Goal: Book appointment/travel/reservation

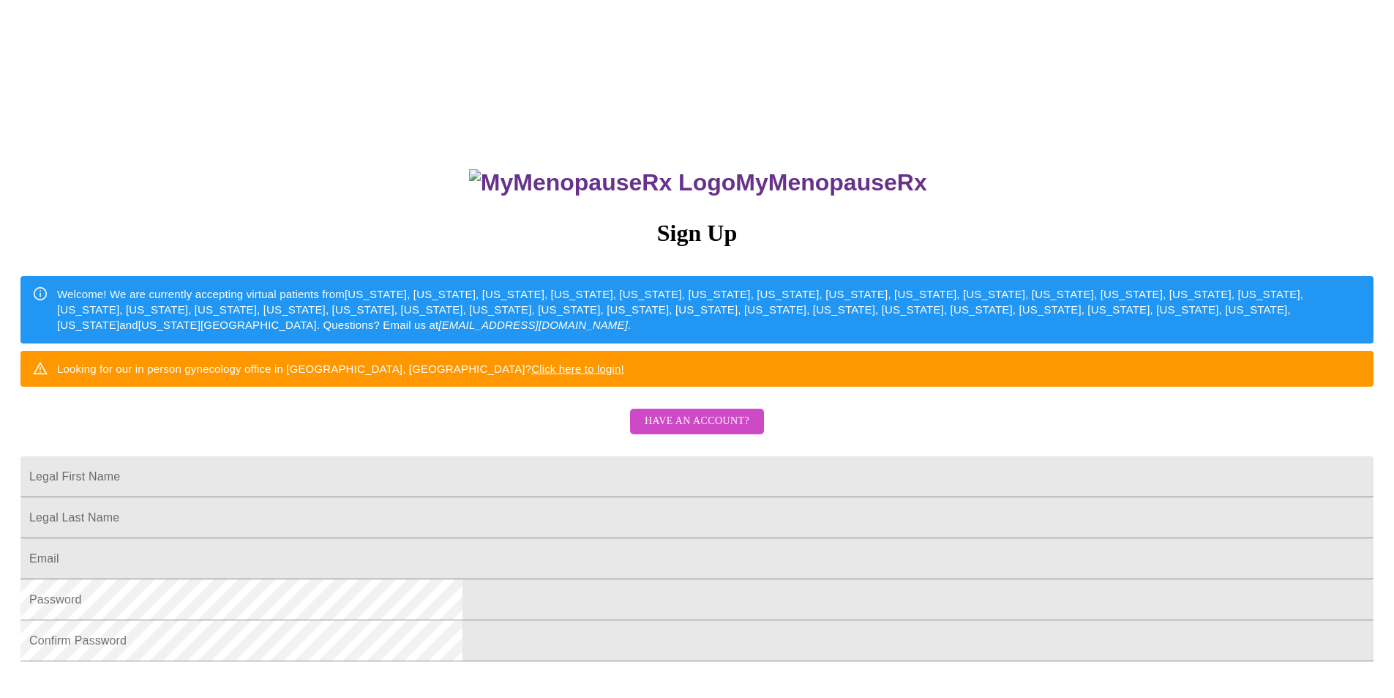
click at [687, 430] on span "Have an account?" at bounding box center [697, 421] width 105 height 18
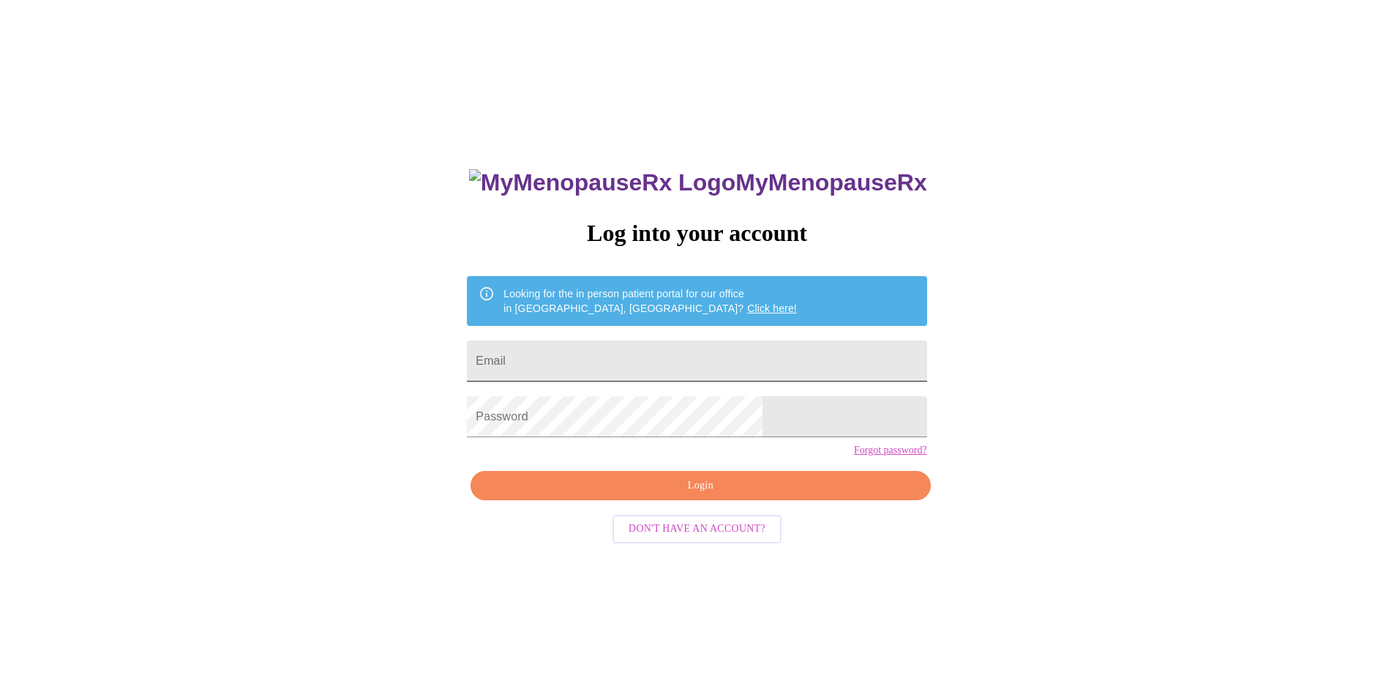
click at [679, 352] on input "Email" at bounding box center [697, 360] width 460 height 41
type input "tobeyeb@hotmail.com"
click at [725, 495] on span "Login" at bounding box center [700, 485] width 426 height 18
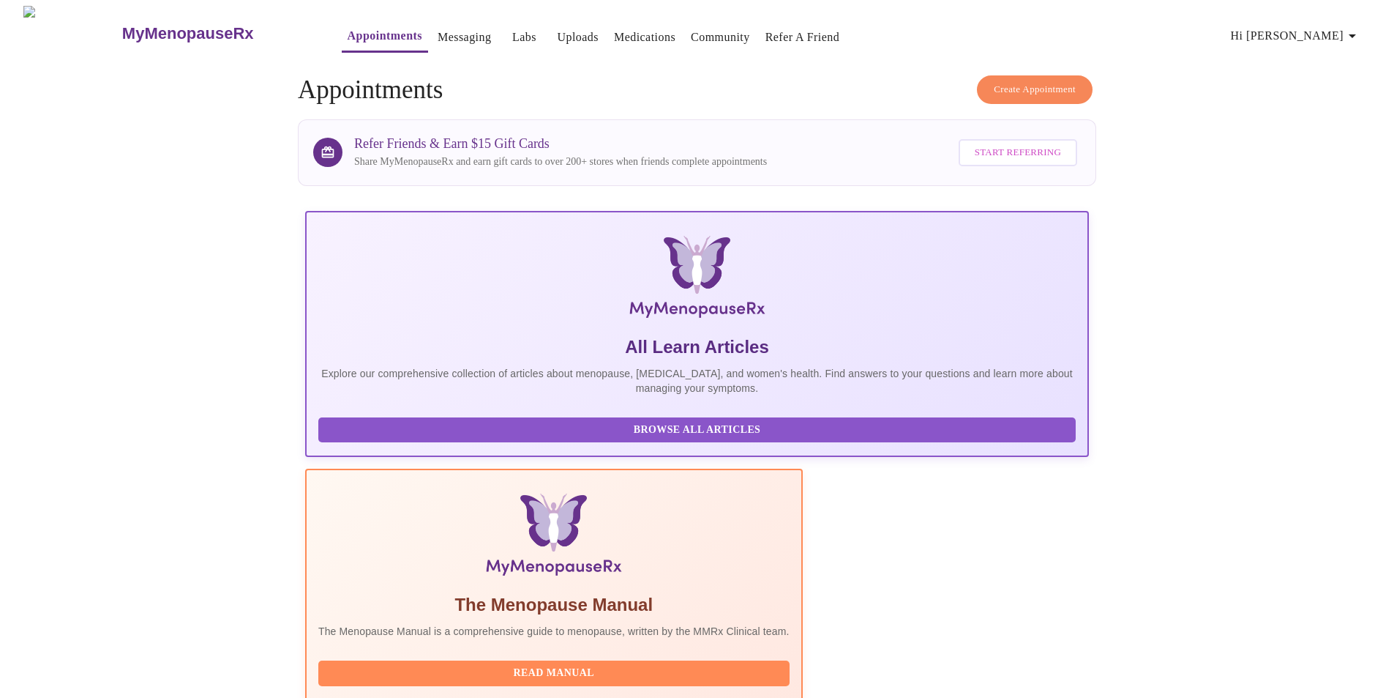
click at [1037, 87] on span "Create Appointment" at bounding box center [1035, 89] width 82 height 17
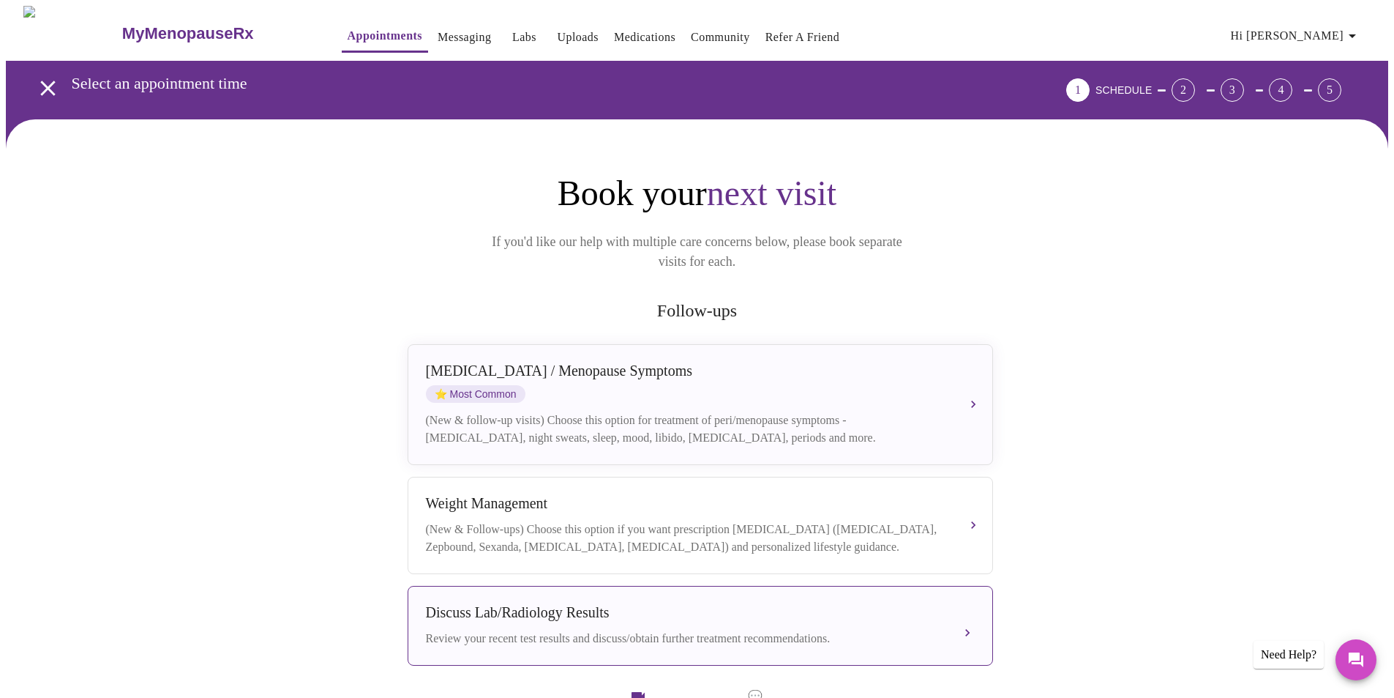
click at [638, 610] on div "Discuss Lab/Radiology Results Review your recent test results and discuss/obtai…" at bounding box center [700, 625] width 549 height 43
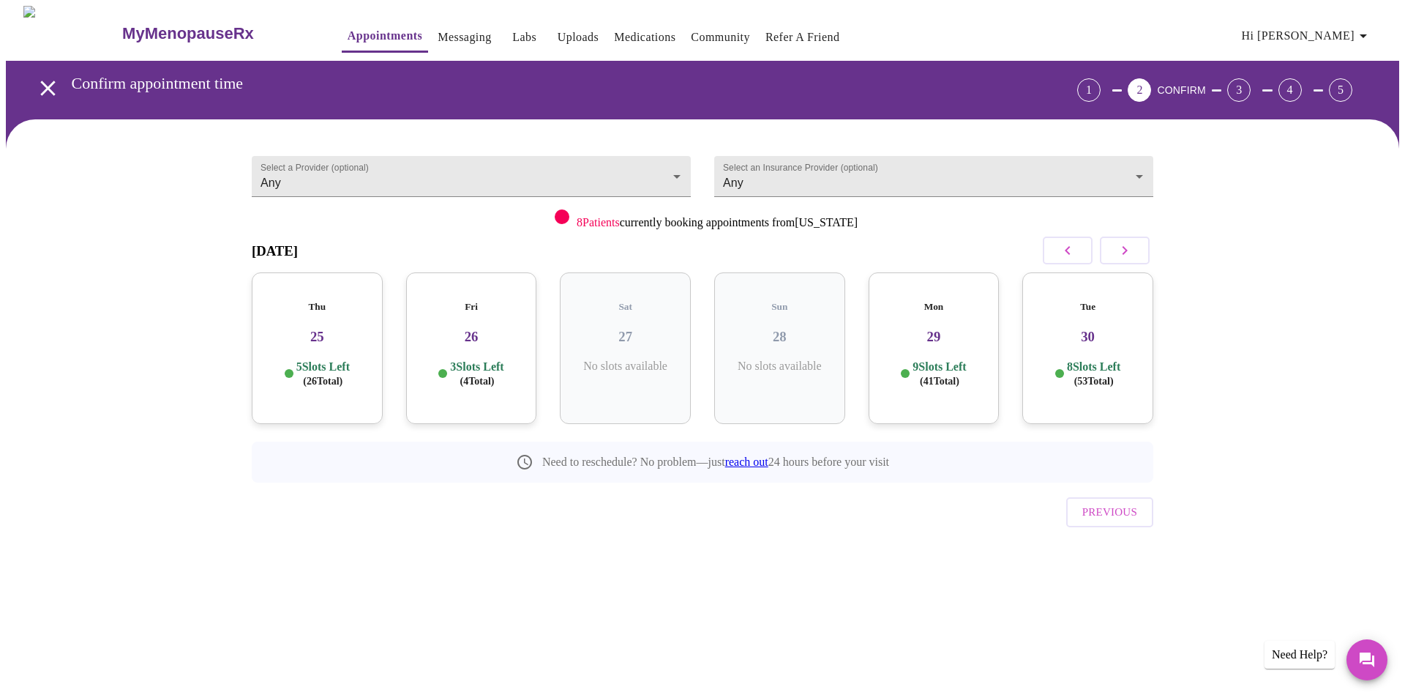
click at [1142, 246] on button "button" at bounding box center [1125, 250] width 50 height 28
click at [640, 332] on div "Tue 14 11 Slots Left ( 70 Total)" at bounding box center [625, 348] width 131 height 152
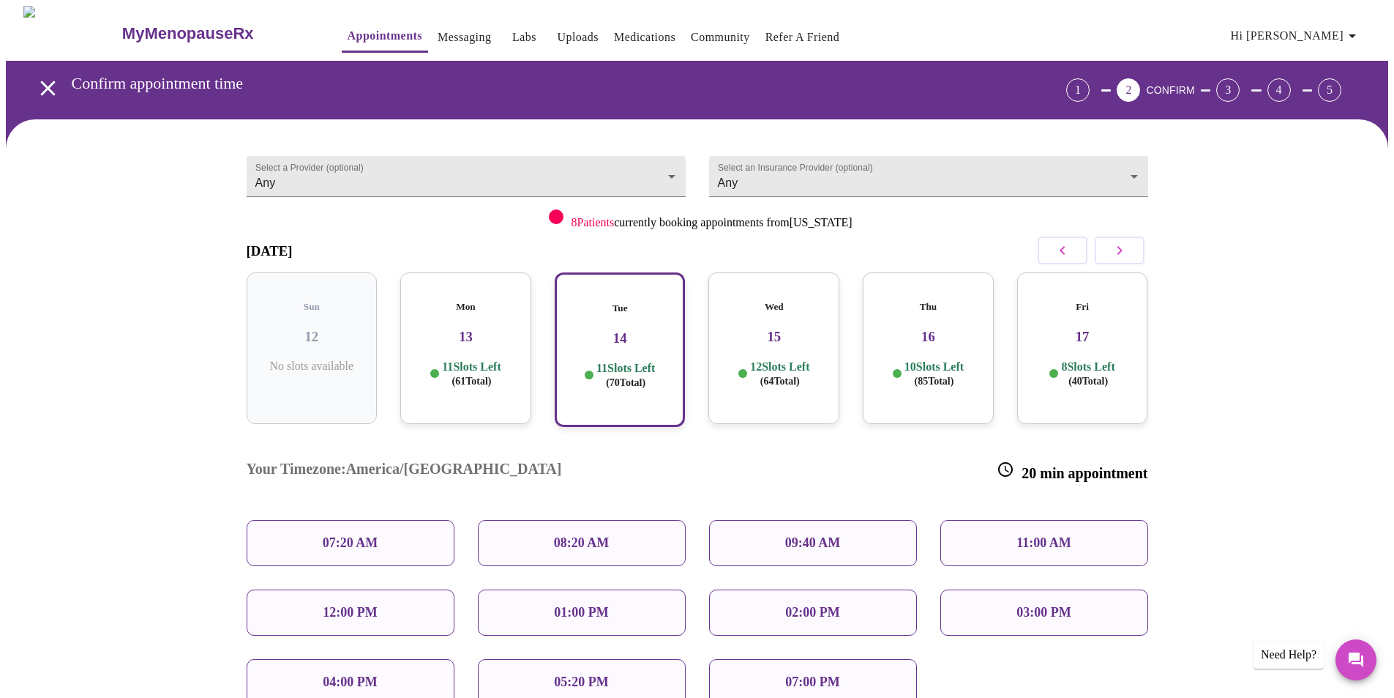
scroll to position [73, 0]
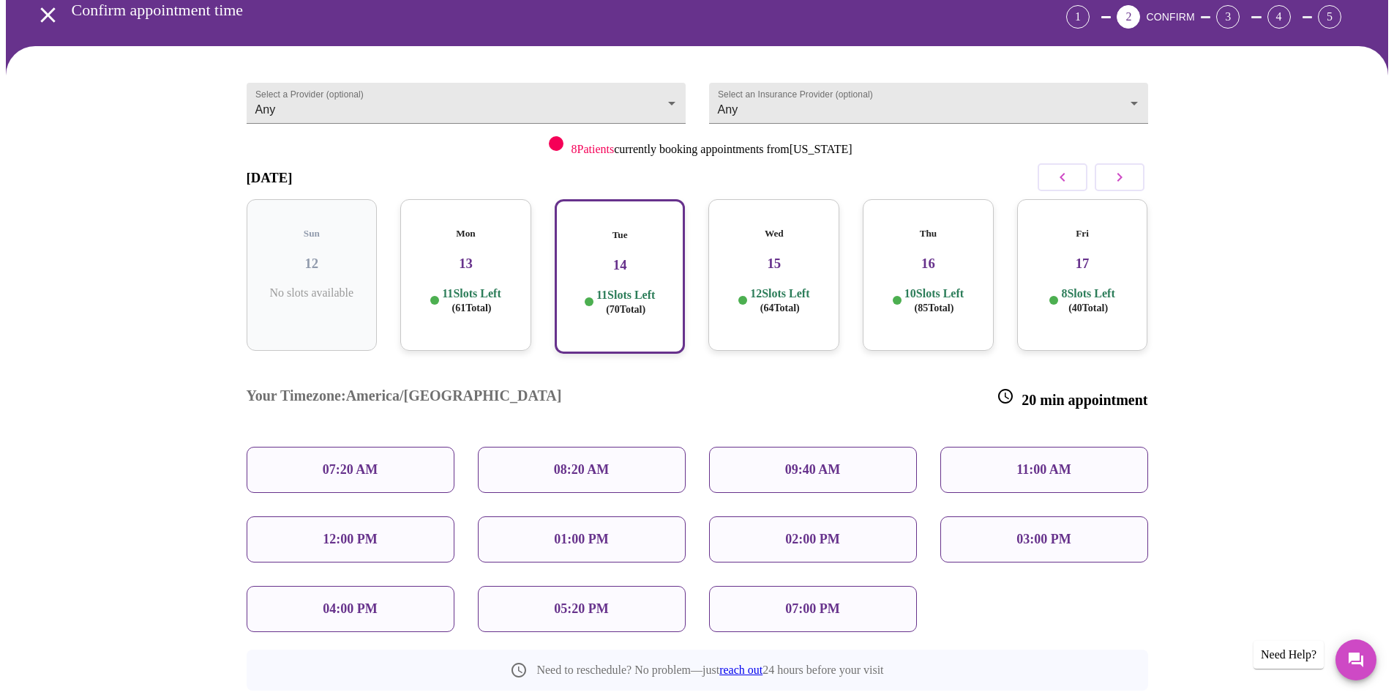
click at [392, 586] on div "04:00 PM" at bounding box center [351, 609] width 208 height 46
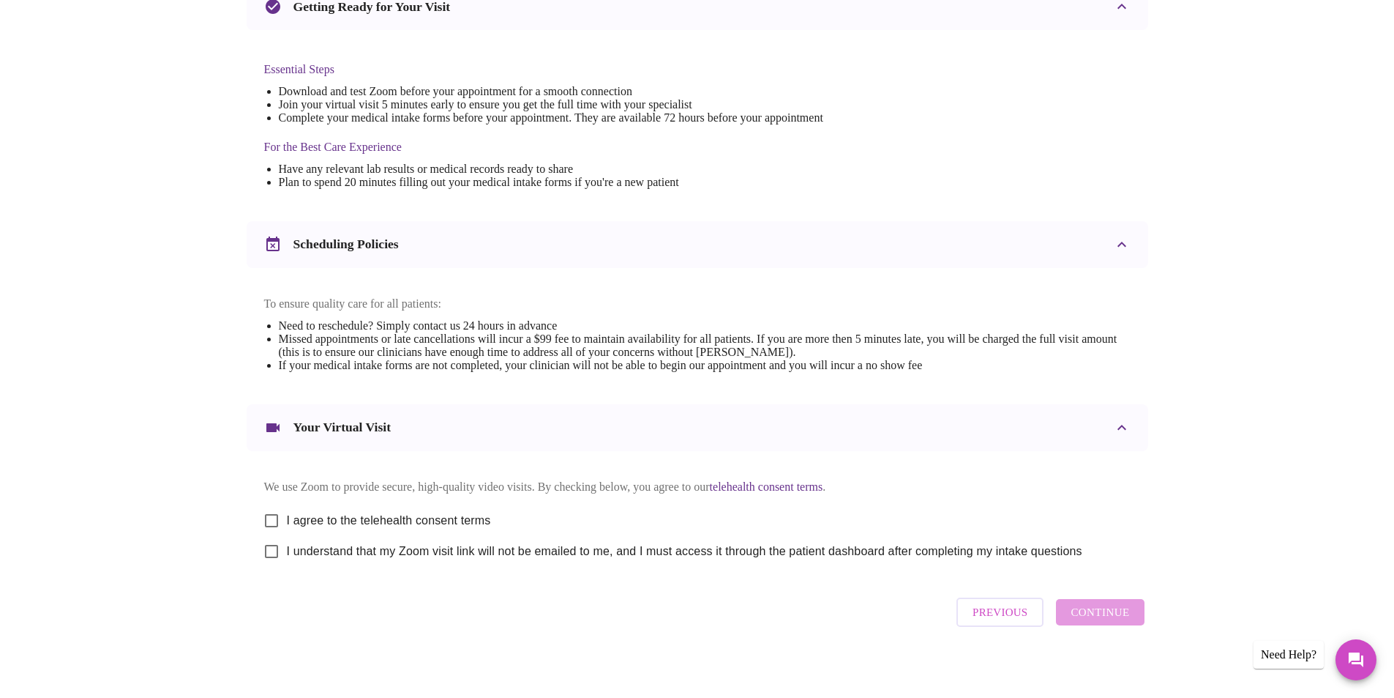
scroll to position [364, 0]
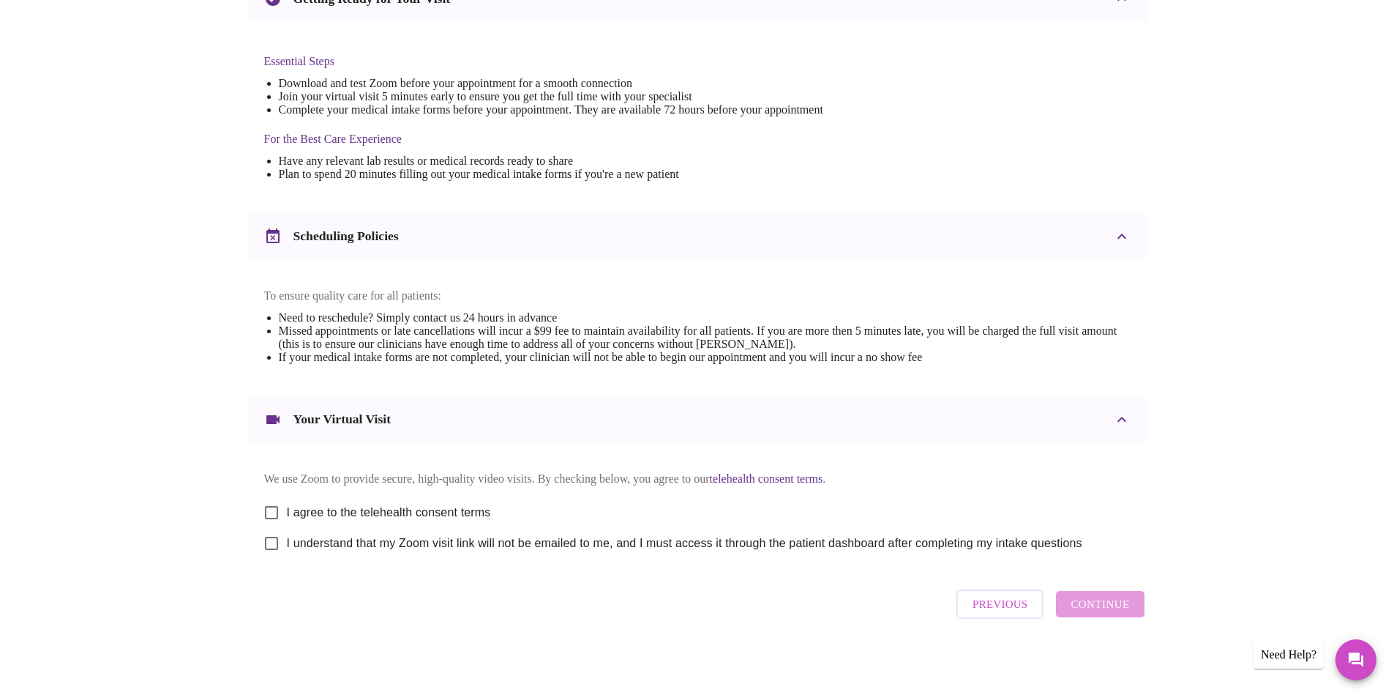
click at [483, 515] on span "I agree to the telehealth consent terms" at bounding box center [389, 513] width 204 height 18
click at [287, 515] on input "I agree to the telehealth consent terms" at bounding box center [271, 512] width 31 height 31
checkbox input "true"
click at [439, 544] on span "I understand that my Zoom visit link will not be emailed to me, and I must acce…" at bounding box center [685, 543] width 796 height 18
click at [287, 544] on input "I understand that my Zoom visit link will not be emailed to me, and I must acce…" at bounding box center [271, 543] width 31 height 31
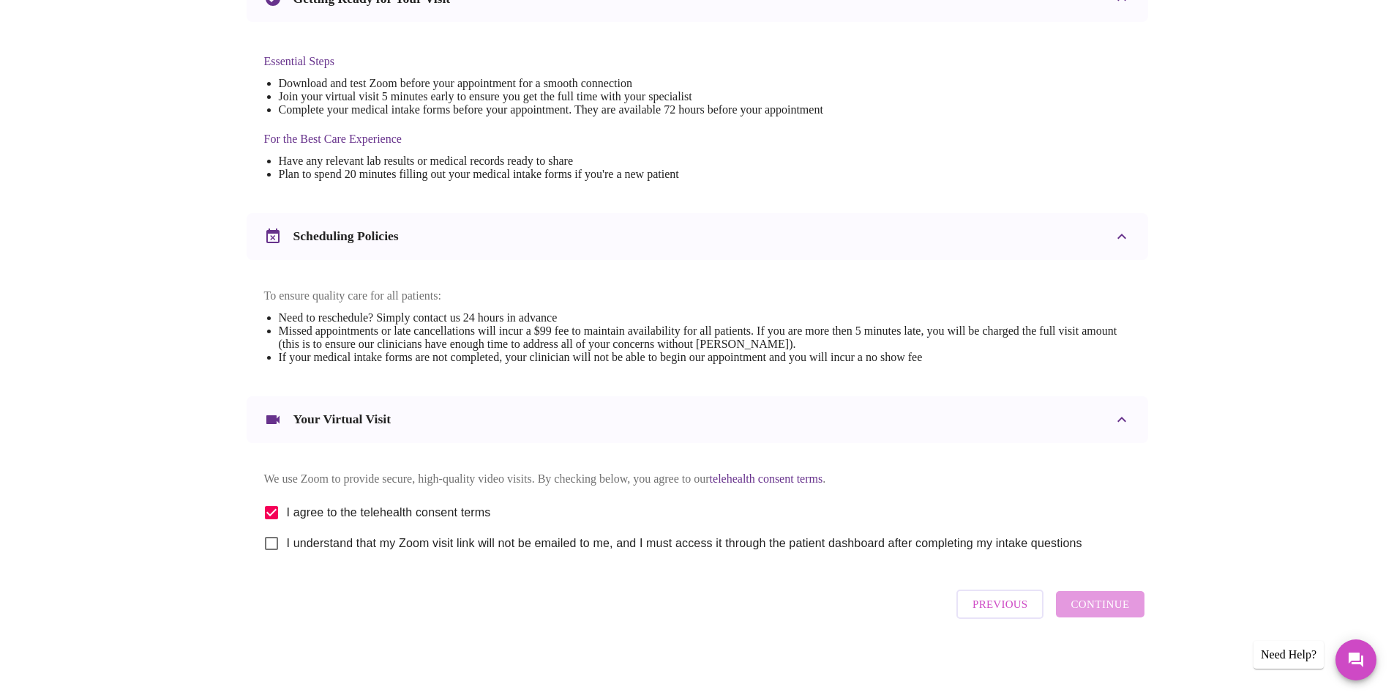
checkbox input "true"
click at [1084, 613] on span "Continue" at bounding box center [1100, 603] width 59 height 19
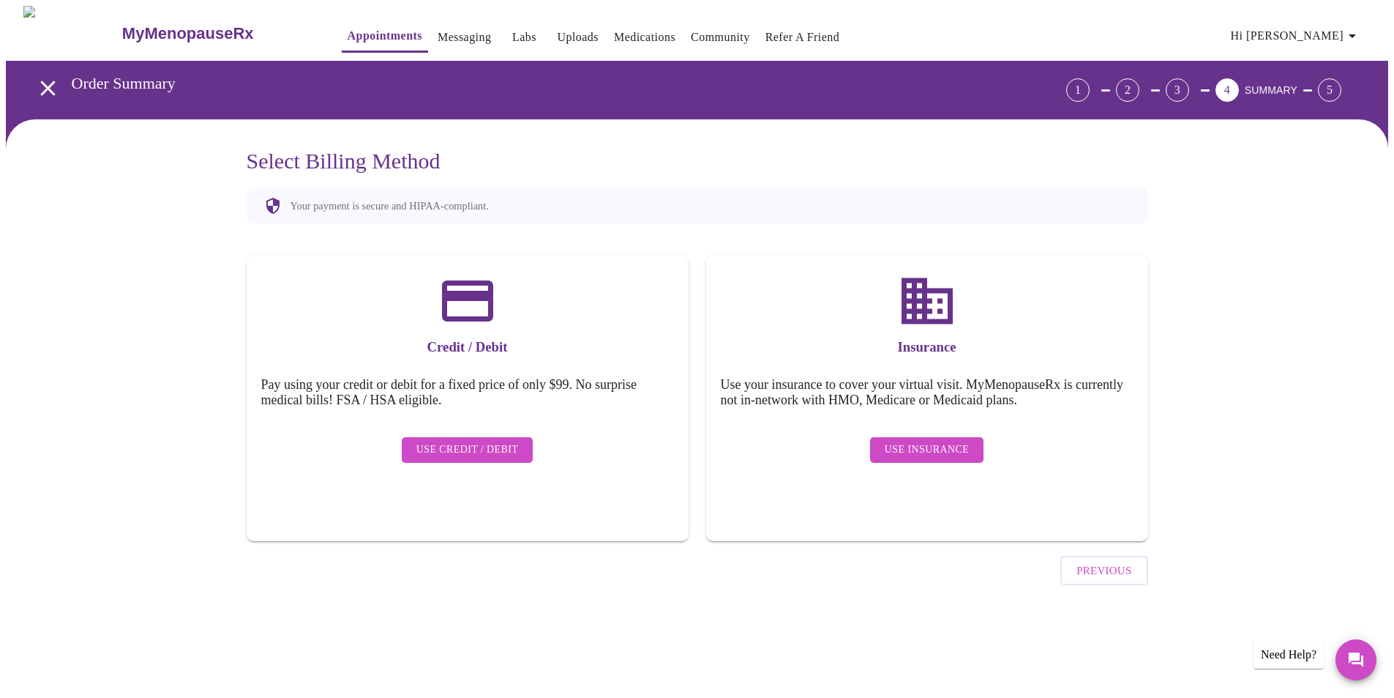
scroll to position [0, 0]
click at [941, 441] on span "Use Insurance" at bounding box center [932, 450] width 84 height 18
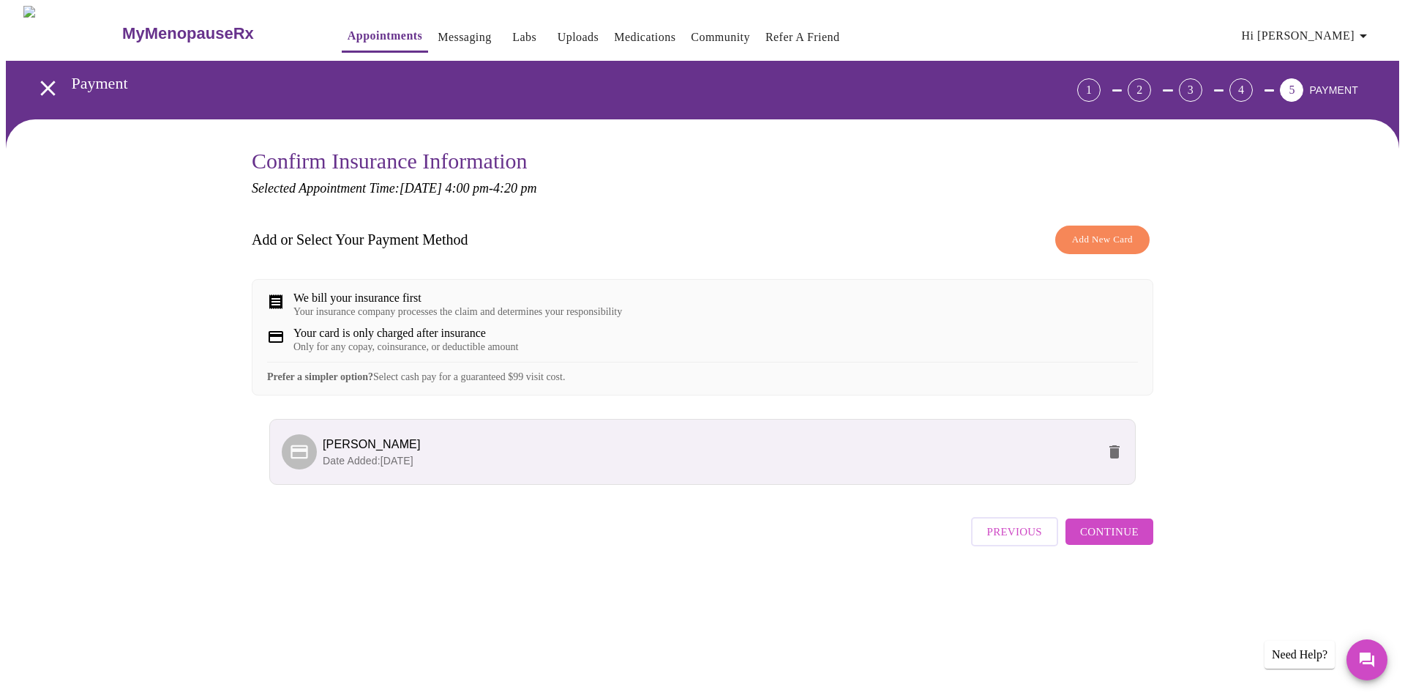
click at [1091, 541] on span "Continue" at bounding box center [1109, 531] width 59 height 19
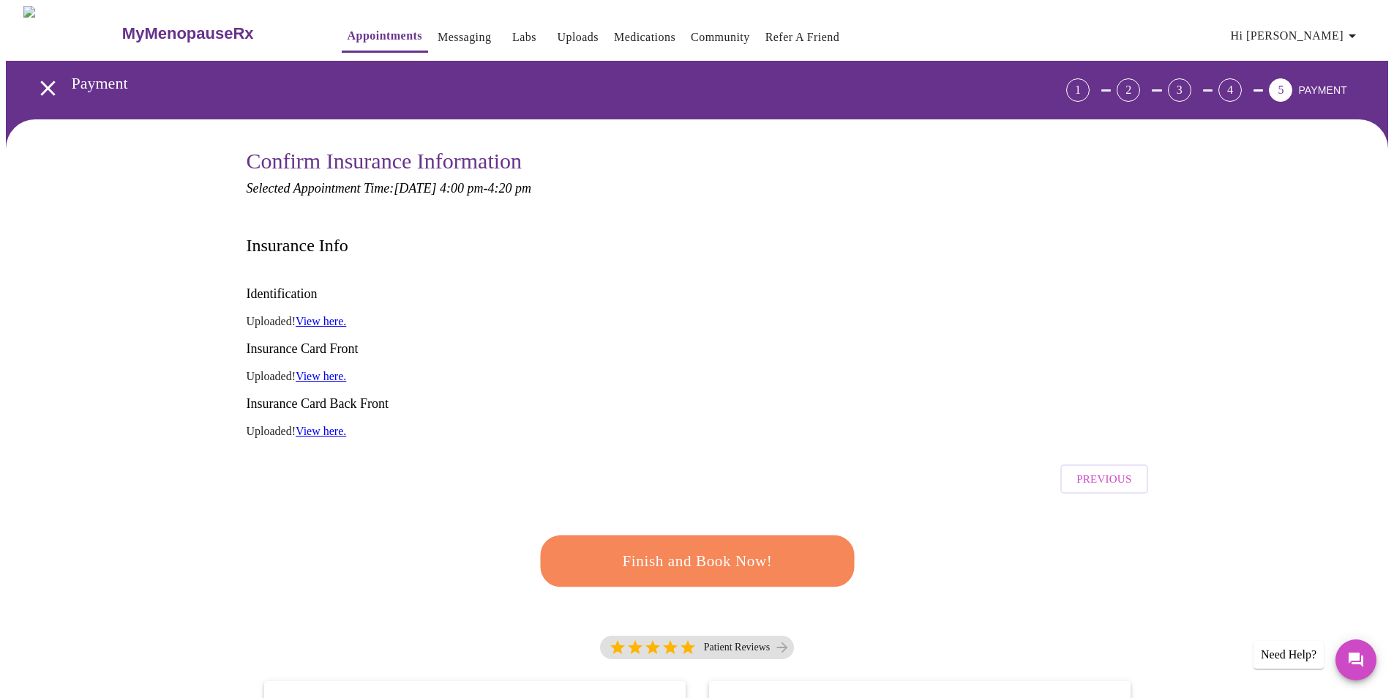
click at [792, 547] on span "Finish and Book Now!" at bounding box center [697, 560] width 272 height 27
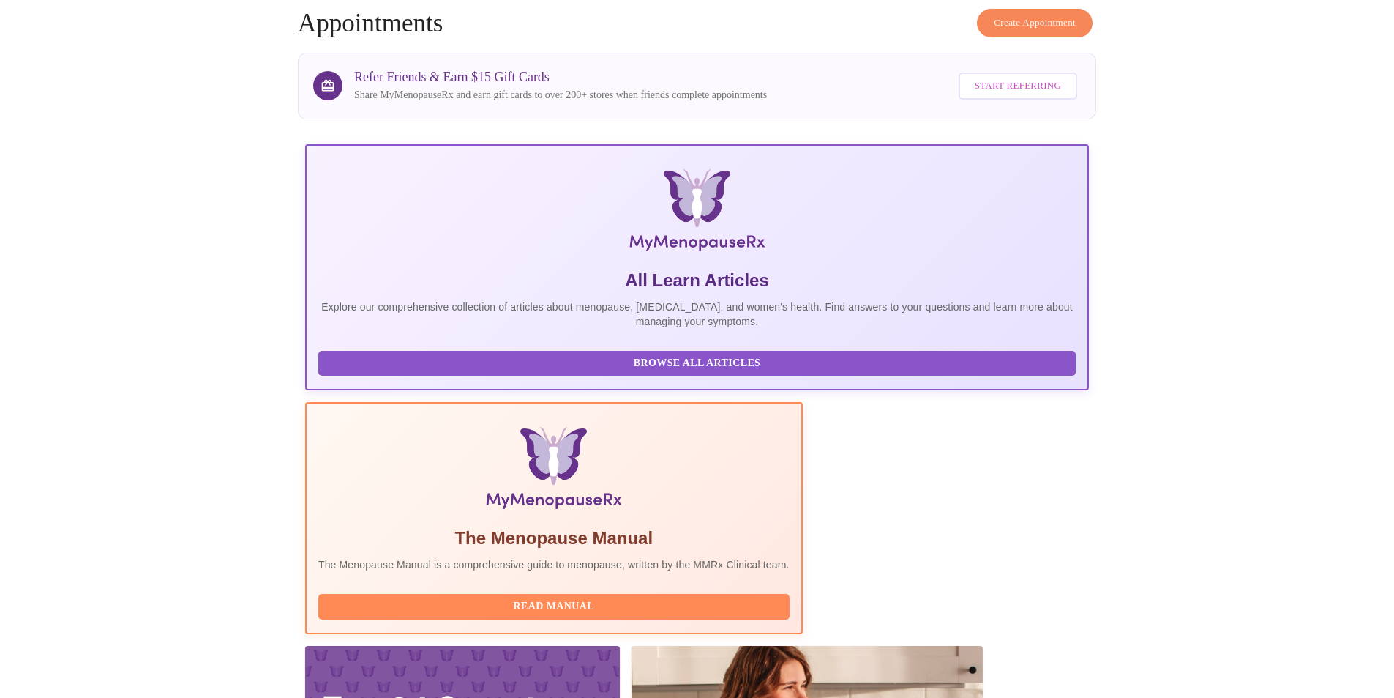
scroll to position [146, 0]
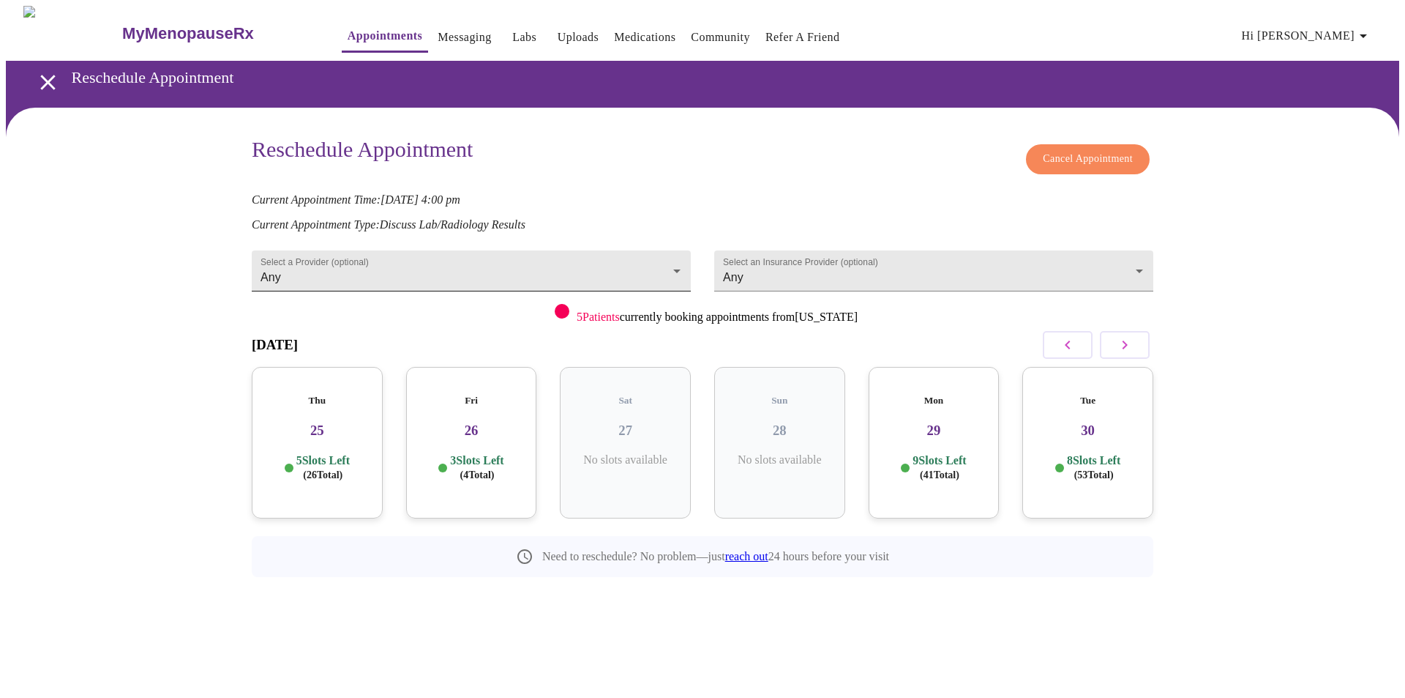
click at [683, 254] on body "MyMenopauseRx Appointments Messaging Labs Uploads Medications Community Refer a…" at bounding box center [703, 324] width 1394 height 637
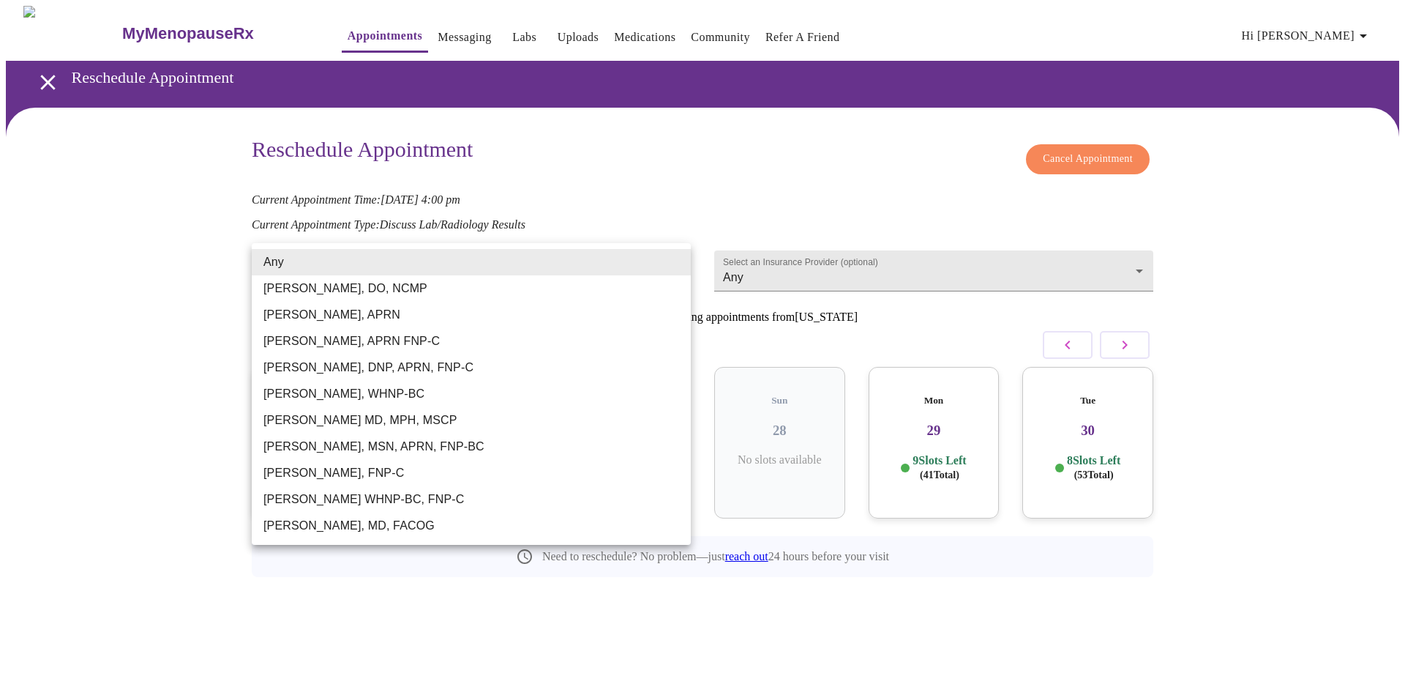
click at [386, 451] on li "[PERSON_NAME], MSN, APRN, FNP-BC" at bounding box center [471, 446] width 439 height 26
type input "[PERSON_NAME], MSN, APRN, FNP-BC"
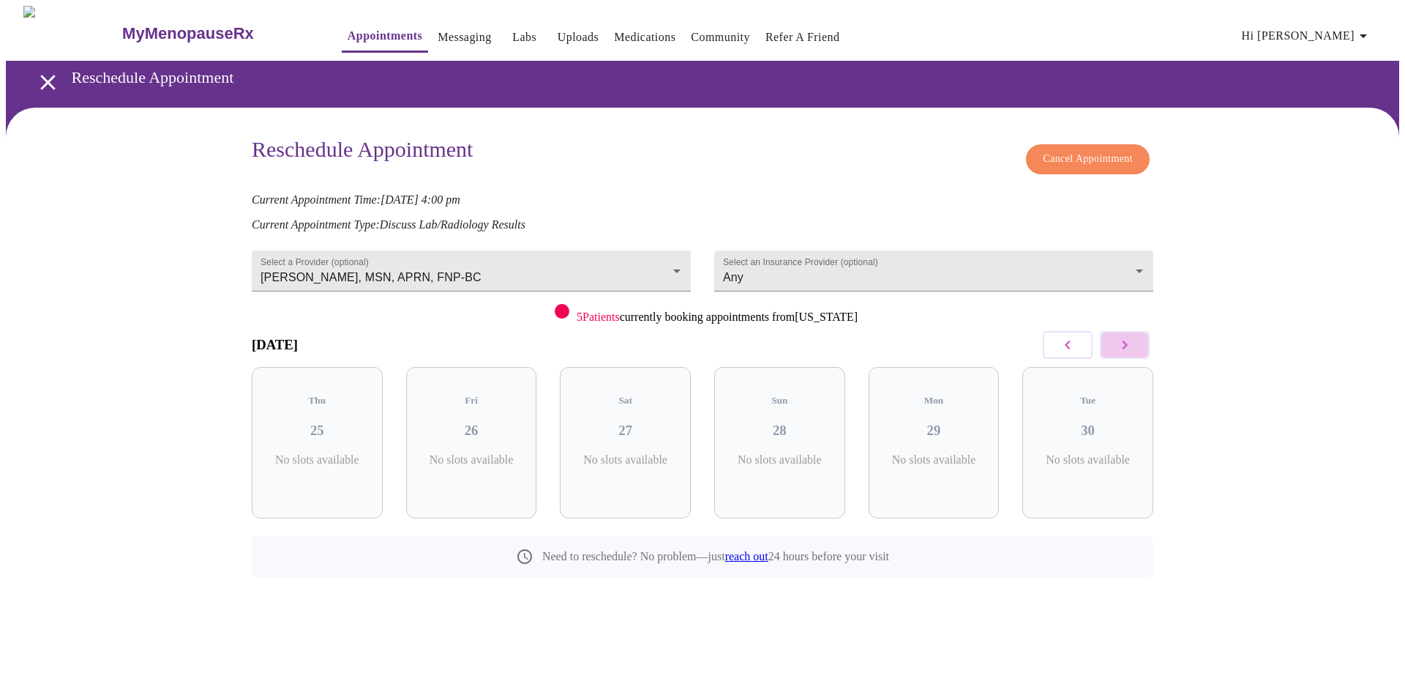
click at [1130, 342] on icon "button" at bounding box center [1125, 345] width 18 height 18
click at [1132, 341] on icon "button" at bounding box center [1125, 345] width 18 height 18
click at [498, 455] on p "No slots available" at bounding box center [472, 459] width 108 height 13
click at [1122, 150] on span "Cancel Appointment" at bounding box center [1088, 159] width 90 height 18
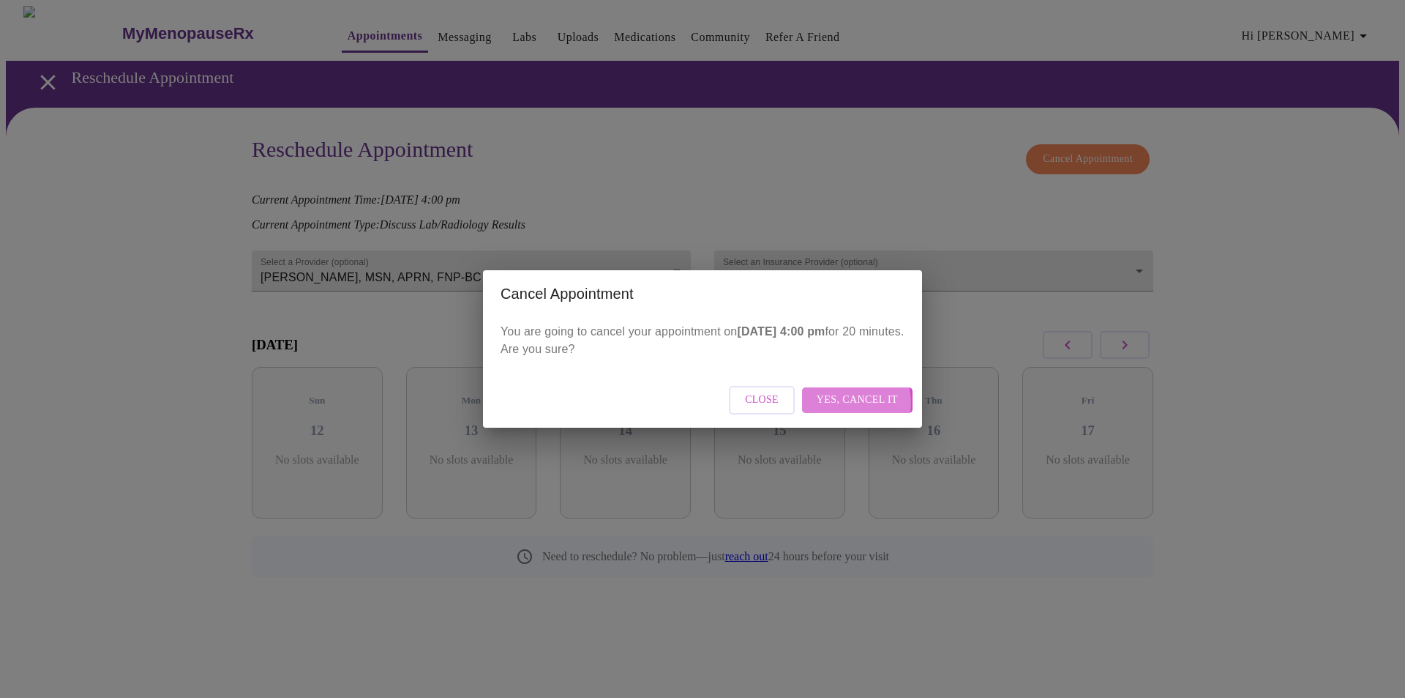
click at [847, 402] on span "Yes, cancel it" at bounding box center [857, 400] width 81 height 18
click at [872, 401] on div "Close" at bounding box center [702, 400] width 439 height 55
